Goal: Find specific page/section: Find specific page/section

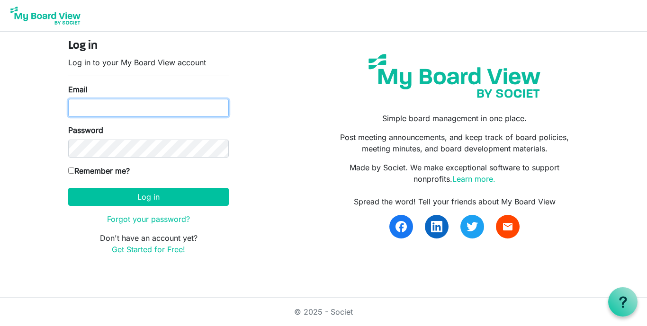
type input "dianeehg@gmail.com"
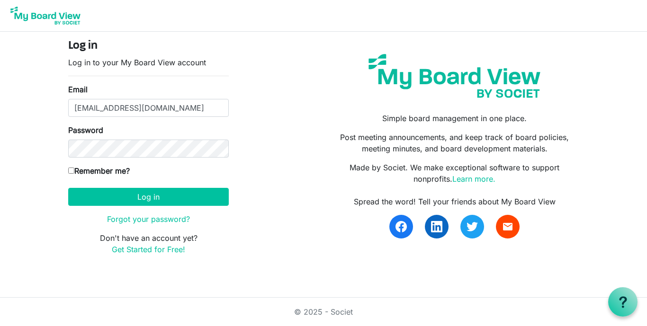
click at [70, 172] on input "Remember me?" at bounding box center [71, 171] width 6 height 6
checkbox input "true"
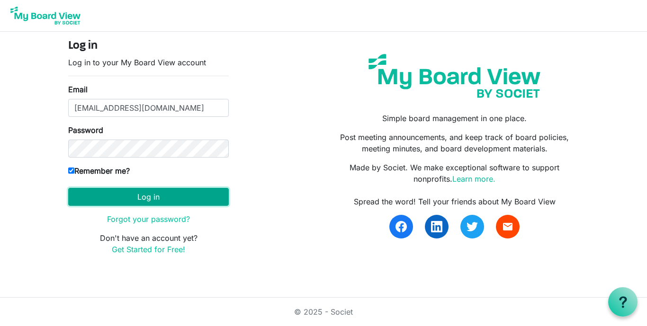
click at [156, 201] on button "Log in" at bounding box center [148, 197] width 161 height 18
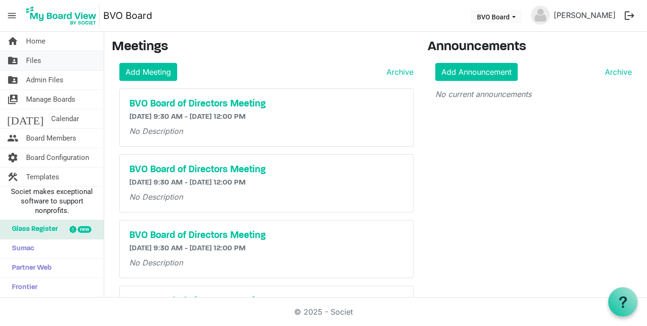
click at [37, 63] on span "Files" at bounding box center [33, 60] width 15 height 19
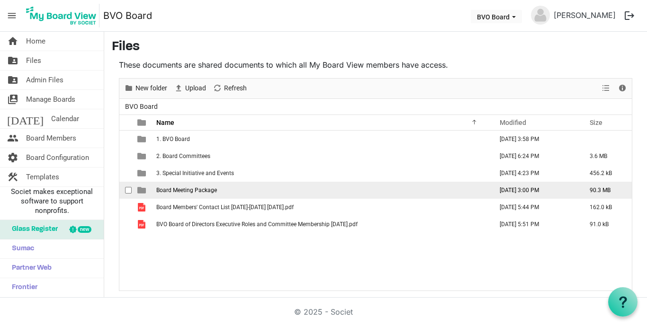
click at [181, 189] on span "Board Meeting Package" at bounding box center [186, 190] width 61 height 7
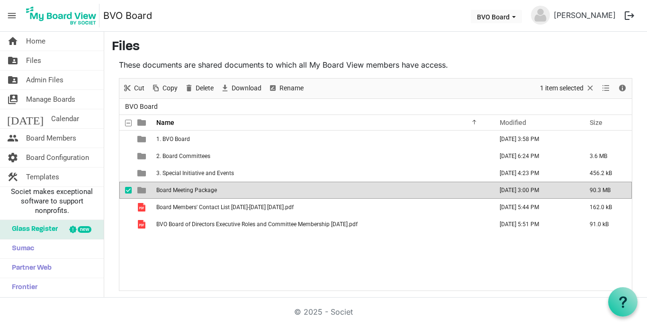
click at [181, 189] on span "Board Meeting Package" at bounding box center [186, 190] width 61 height 7
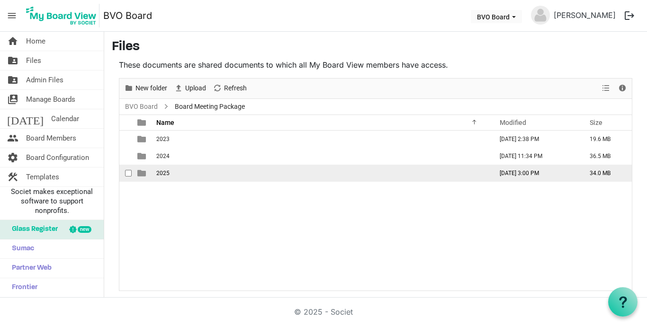
click at [164, 175] on span "2025" at bounding box center [162, 173] width 13 height 7
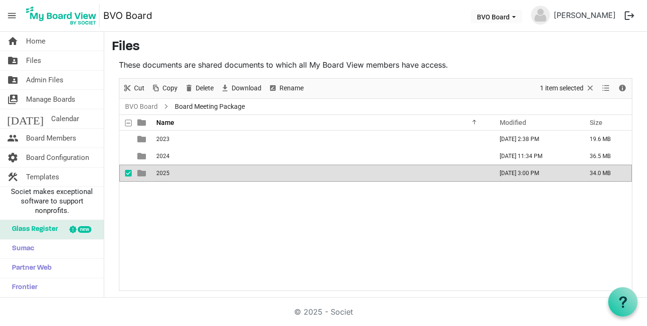
click at [164, 175] on span "2025" at bounding box center [162, 173] width 13 height 7
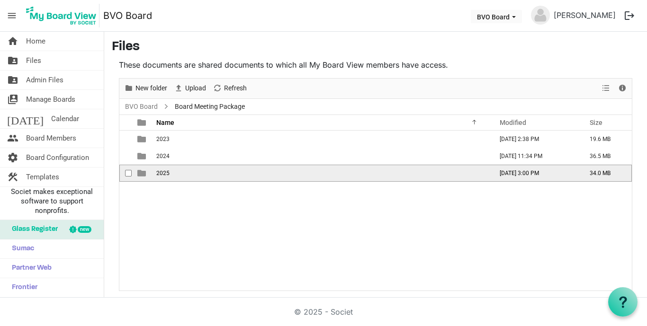
click at [164, 175] on span "2025" at bounding box center [162, 173] width 13 height 7
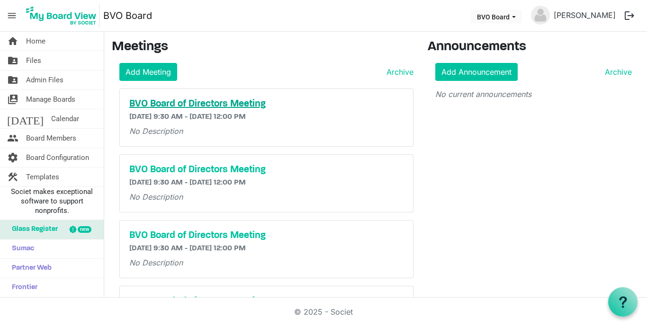
click at [192, 105] on h5 "BVO Board of Directors Meeting" at bounding box center [266, 104] width 274 height 11
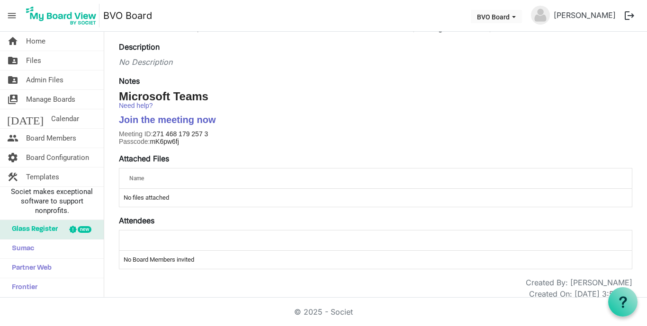
scroll to position [126, 0]
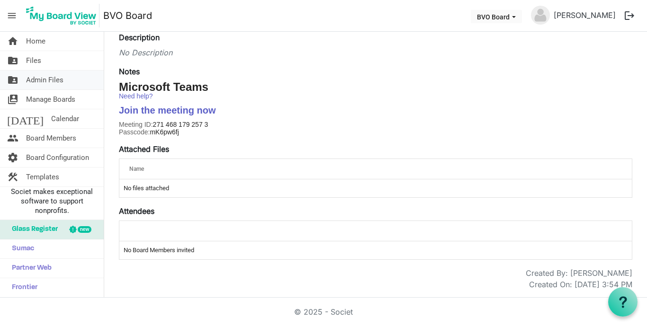
click at [45, 81] on span "Admin Files" at bounding box center [44, 80] width 37 height 19
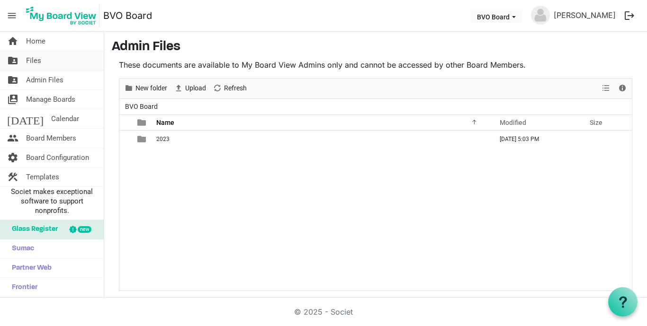
click at [32, 62] on span "Files" at bounding box center [33, 60] width 15 height 19
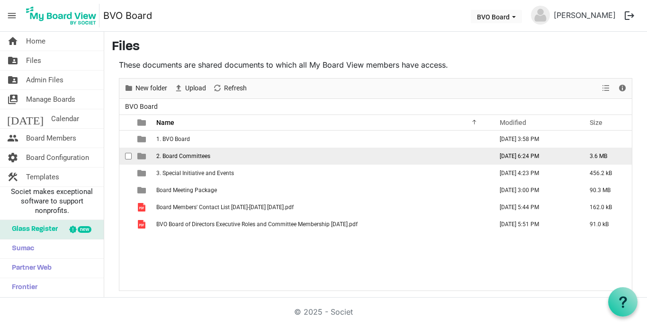
click at [186, 156] on span "2. Board Committees" at bounding box center [183, 156] width 54 height 7
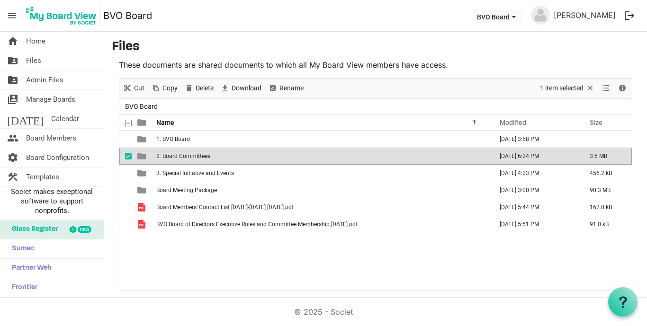
click at [186, 156] on span "2. Board Committees" at bounding box center [183, 156] width 54 height 7
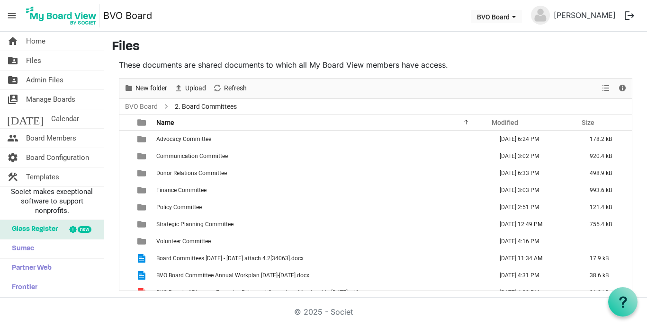
scroll to position [10, 0]
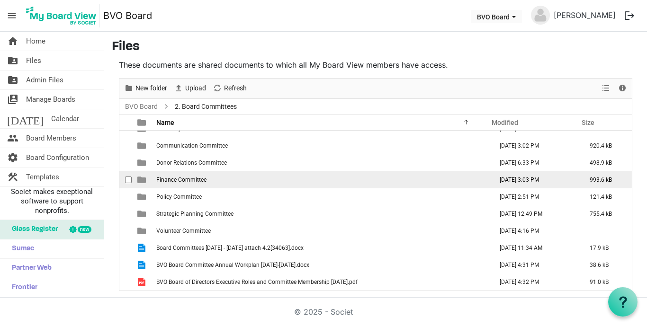
click at [193, 179] on span "Finance Committee" at bounding box center [181, 180] width 50 height 7
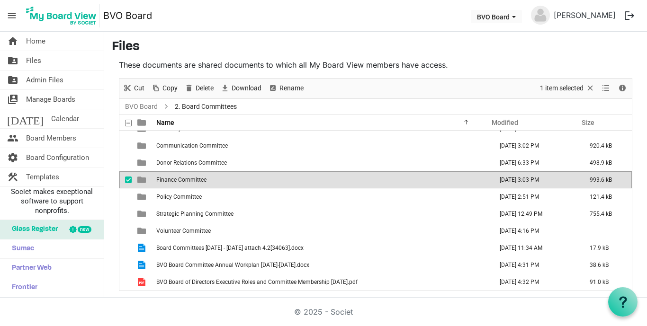
click at [193, 179] on span "Finance Committee" at bounding box center [181, 180] width 50 height 7
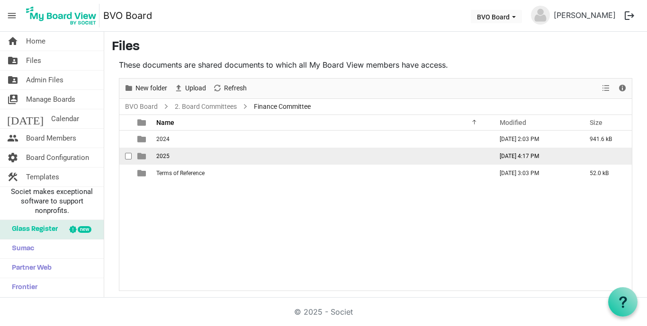
click at [161, 159] on span "2025" at bounding box center [162, 156] width 13 height 7
